Goal: Task Accomplishment & Management: Manage account settings

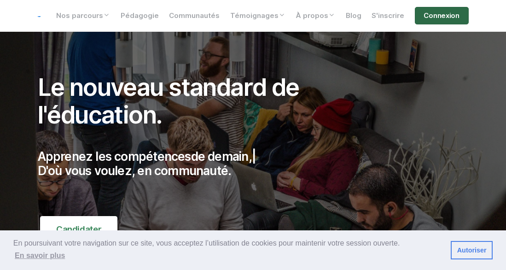
click at [433, 20] on link "Connexion" at bounding box center [442, 16] width 54 height 18
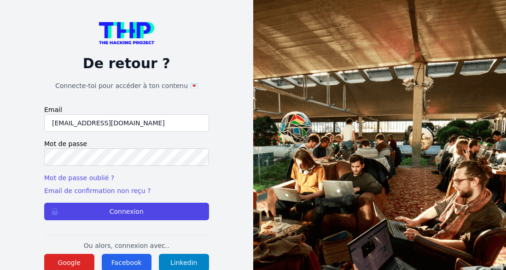
drag, startPoint x: 146, startPoint y: 126, endPoint x: 36, endPoint y: 114, distance: 110.7
click at [44, 114] on input "mulezig2014@outlook.fr" at bounding box center [126, 123] width 165 height 18
type input "[EMAIL_ADDRESS][DOMAIN_NAME]"
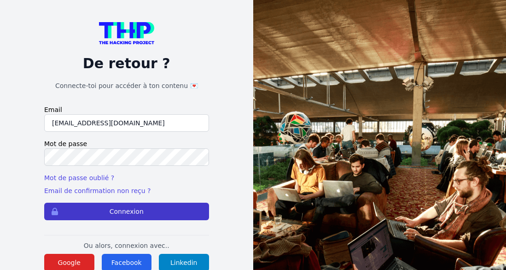
click at [84, 205] on button "Connexion" at bounding box center [126, 212] width 165 height 18
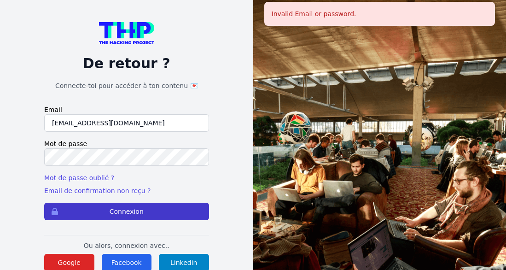
click at [114, 210] on button "Connexion" at bounding box center [126, 212] width 165 height 18
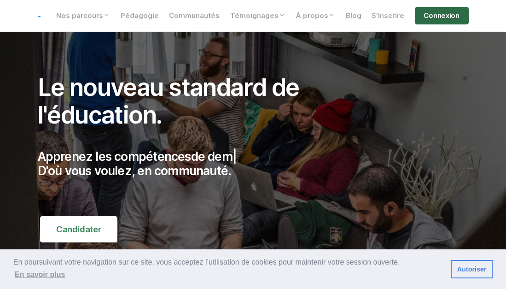
click at [444, 18] on link "Connexion" at bounding box center [442, 16] width 54 height 18
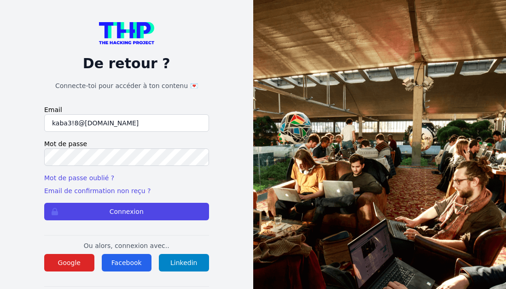
type input "kaba3!8@hotmail.fr"
click at [44, 203] on button "Connexion" at bounding box center [126, 212] width 165 height 18
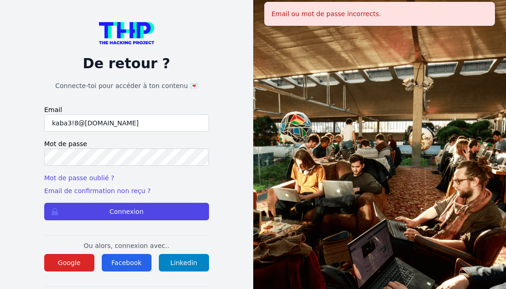
click at [73, 125] on input "kaba3!8@hotmail.fr" at bounding box center [126, 123] width 165 height 18
type input "[EMAIL_ADDRESS][DOMAIN_NAME]"
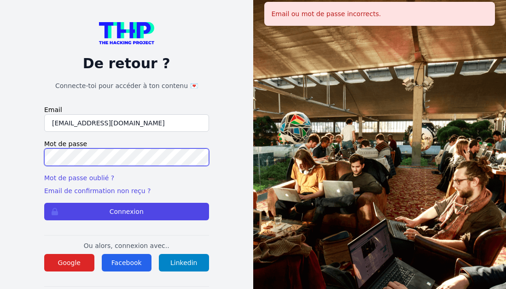
click at [44, 203] on button "Connexion" at bounding box center [126, 212] width 165 height 18
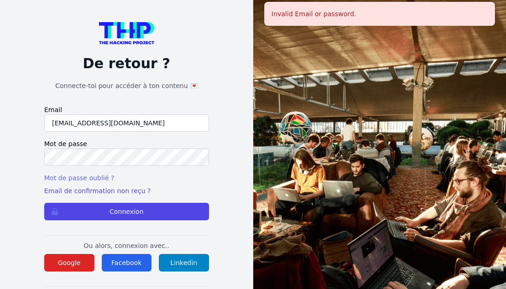
click at [84, 180] on link "Mot de passe oublié ?" at bounding box center [79, 177] width 70 height 7
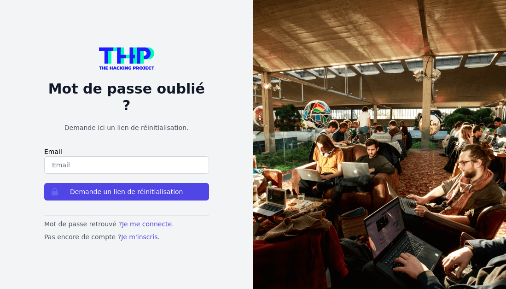
click at [116, 157] on input "email" at bounding box center [126, 165] width 165 height 18
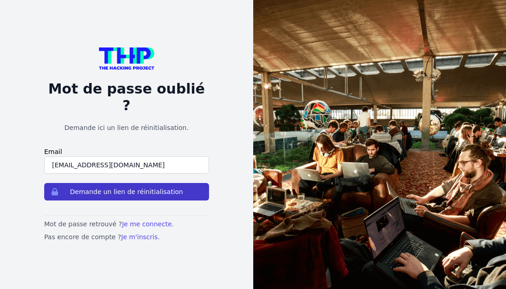
type input "[EMAIL_ADDRESS][DOMAIN_NAME]"
click at [125, 190] on button "Demande un lien de réinitialisation" at bounding box center [126, 192] width 165 height 18
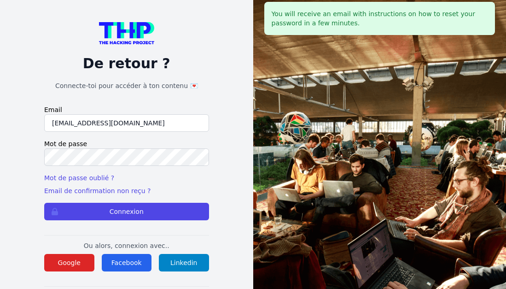
type input "[EMAIL_ADDRESS][DOMAIN_NAME]"
